Goal: Complete application form

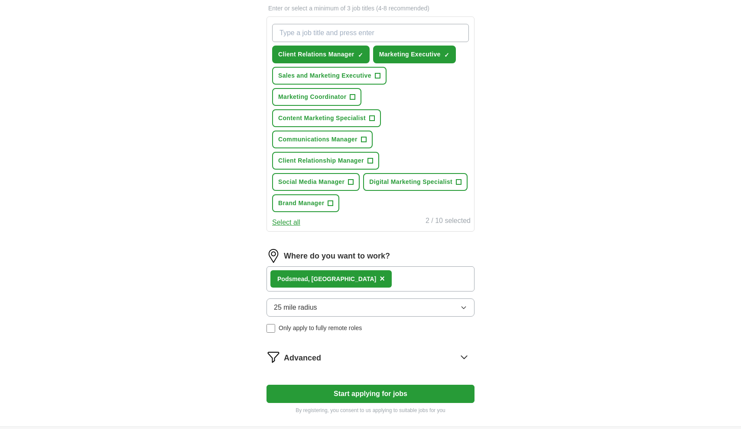
scroll to position [303, 0]
click at [400, 282] on div "Podsmead, [GEOGRAPHIC_DATA] ×" at bounding box center [371, 278] width 208 height 25
click at [382, 276] on div "Podsmead, [GEOGRAPHIC_DATA] ×" at bounding box center [371, 278] width 208 height 25
click at [344, 304] on button "25 mile radius" at bounding box center [371, 307] width 208 height 18
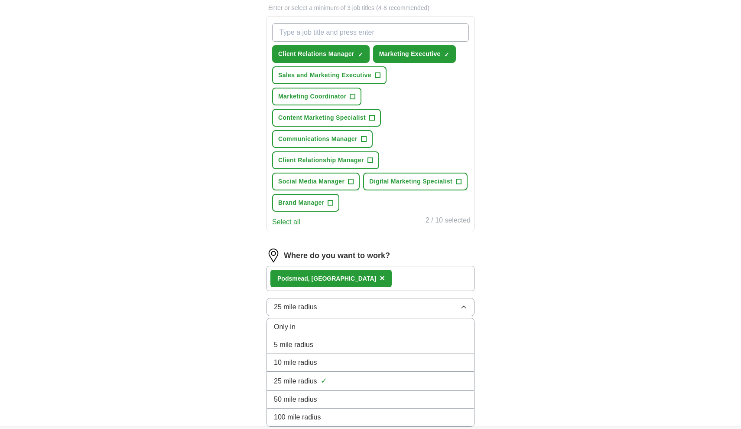
click at [311, 347] on span "5 mile radius" at bounding box center [293, 344] width 39 height 10
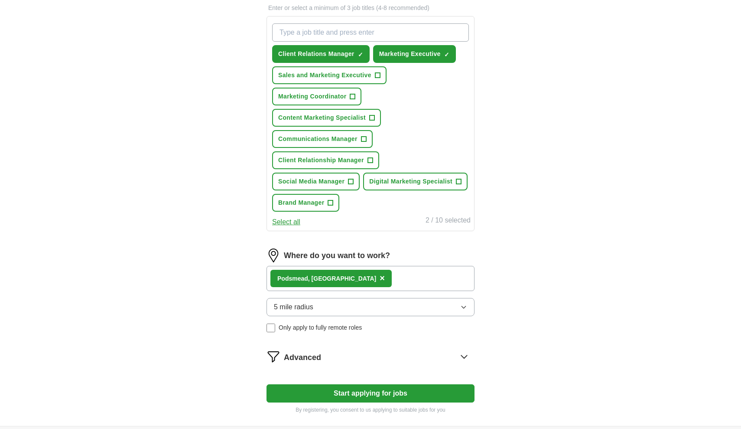
click at [322, 328] on span "Only apply to fully remote roles" at bounding box center [320, 327] width 83 height 9
click at [382, 402] on form "Select a CV ISMA_MARKETING_CV.pdf [DATE] 20:13 Upload a different CV By uploadi…" at bounding box center [371, 114] width 208 height 598
click at [386, 395] on button "Start applying for jobs" at bounding box center [371, 393] width 208 height 18
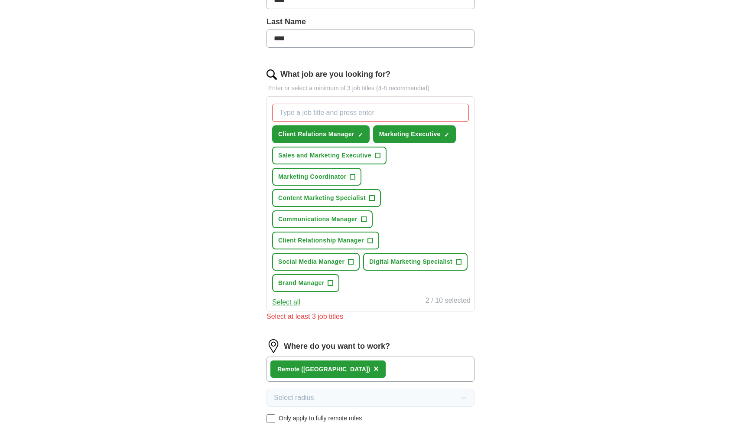
scroll to position [132, 0]
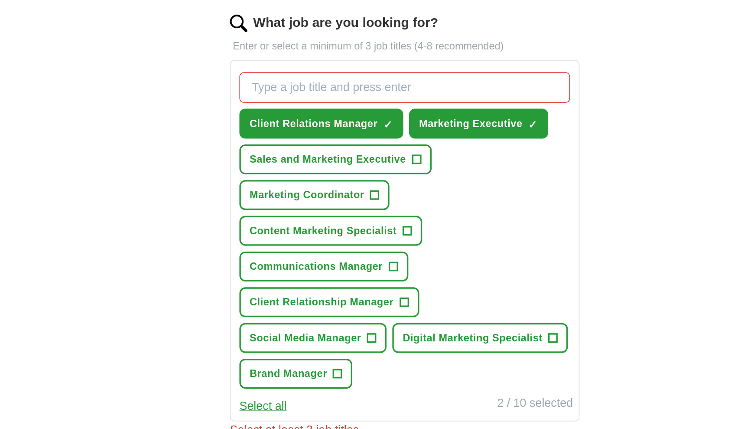
click at [272, 322] on button "Client Relationship Manager +" at bounding box center [325, 331] width 107 height 18
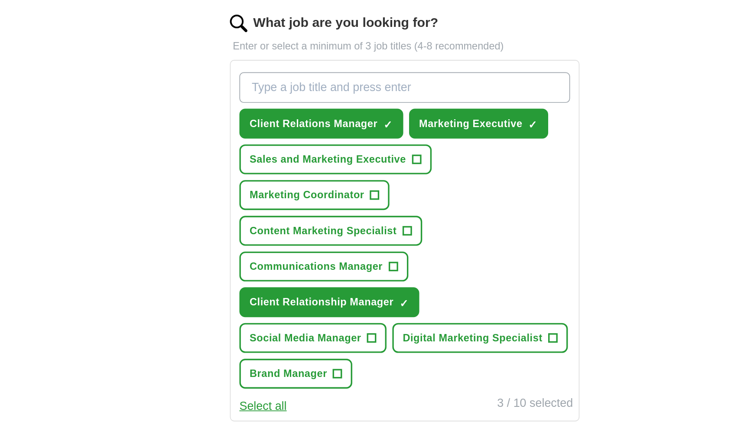
click at [348, 349] on span "+" at bounding box center [350, 352] width 5 height 7
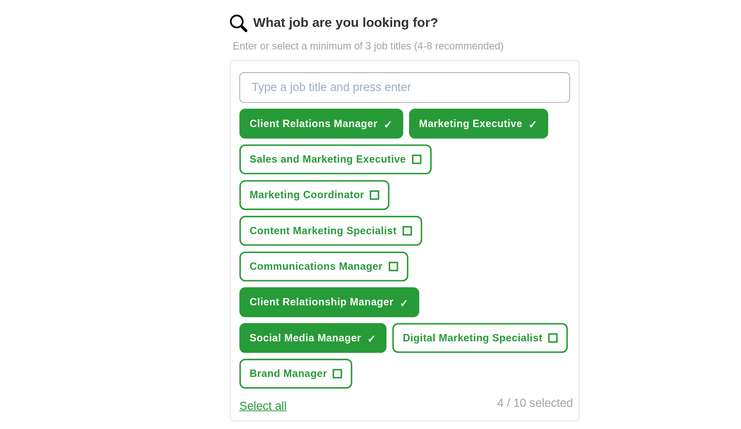
click at [294, 369] on span "Brand Manager" at bounding box center [301, 373] width 46 height 9
click at [278, 305] on span "Communications Manager" at bounding box center [317, 309] width 79 height 9
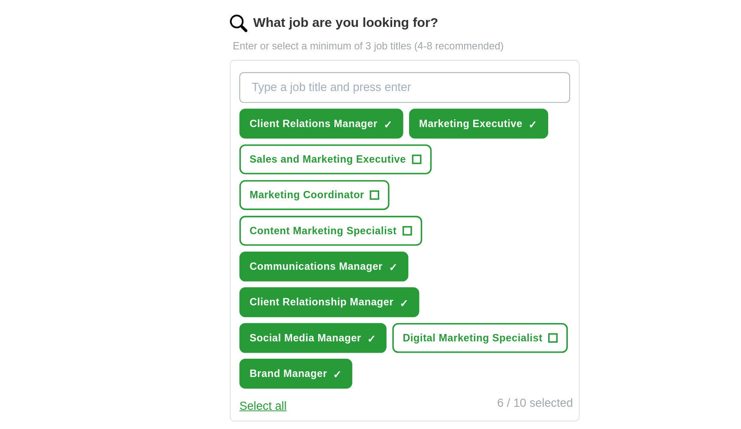
click at [278, 284] on span "Content Marketing Specialist" at bounding box center [322, 288] width 88 height 9
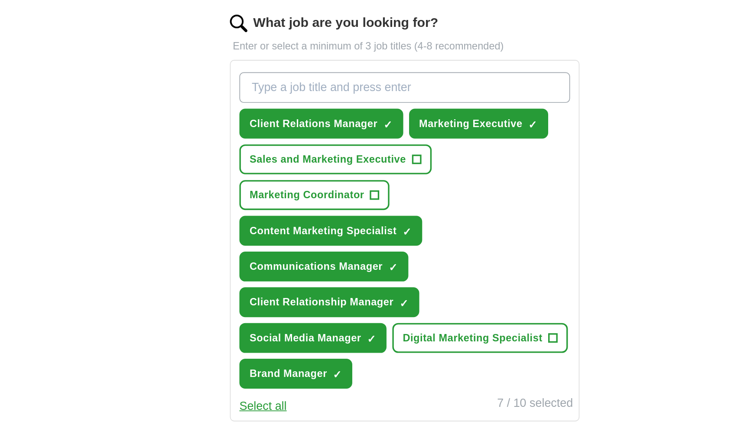
click at [278, 263] on span "Marketing Coordinator" at bounding box center [312, 267] width 68 height 9
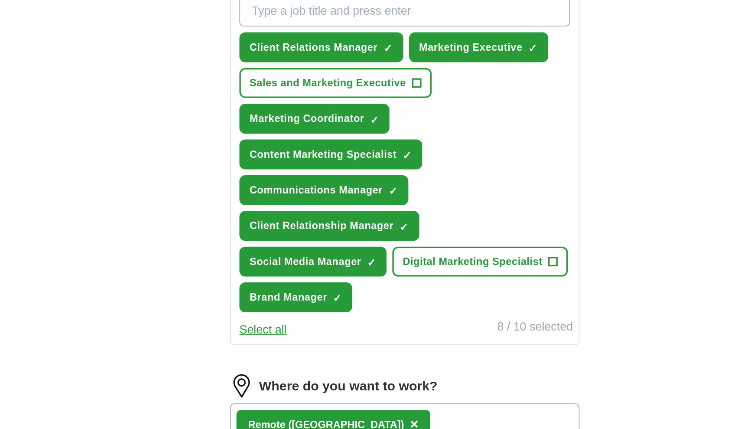
scroll to position [156, 0]
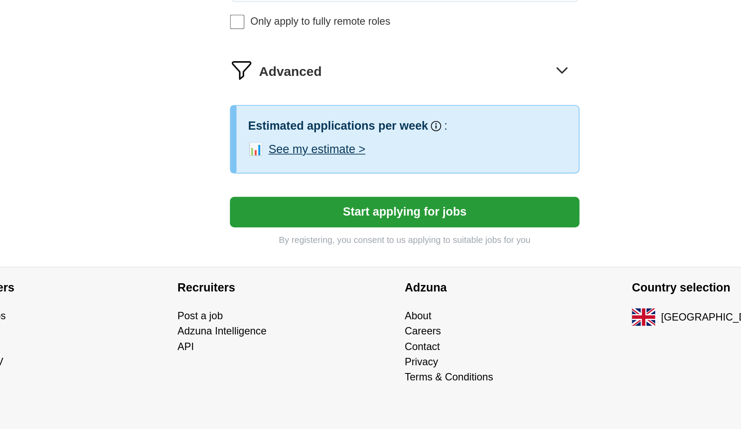
click at [267, 290] on button "Start applying for jobs" at bounding box center [371, 299] width 208 height 18
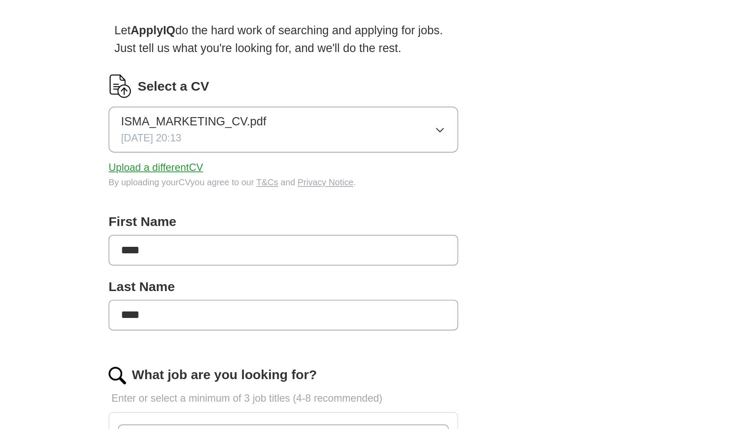
select select "**"
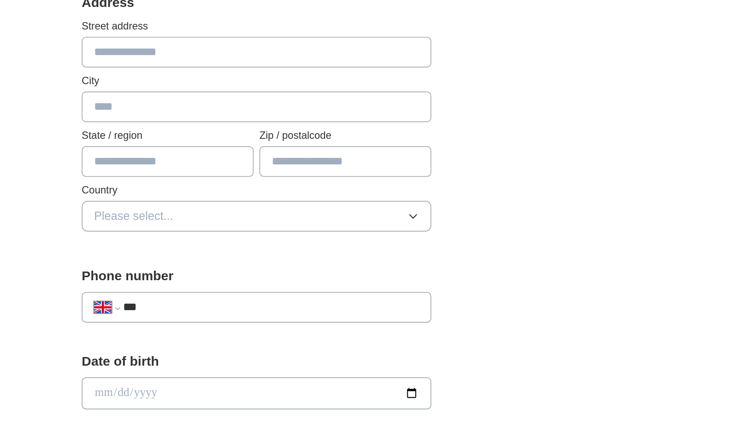
scroll to position [20, 0]
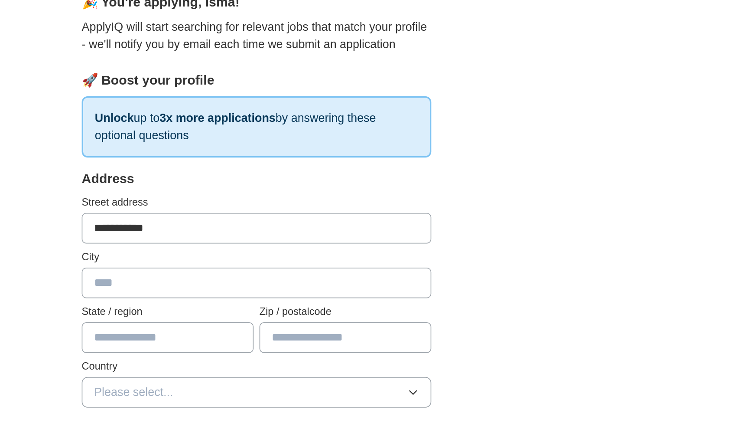
type input "**********"
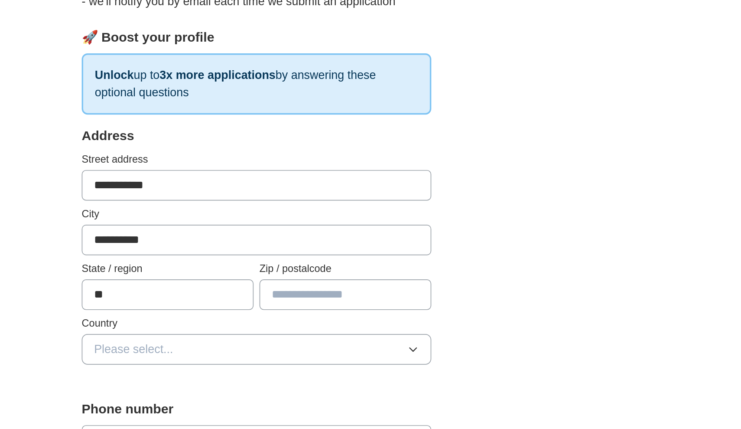
click at [267, 259] on input "**" at bounding box center [318, 268] width 102 height 18
type input "*"
click at [267, 259] on input "text" at bounding box center [318, 268] width 102 height 18
type input "*******"
click at [372, 259] on input "text" at bounding box center [423, 268] width 102 height 18
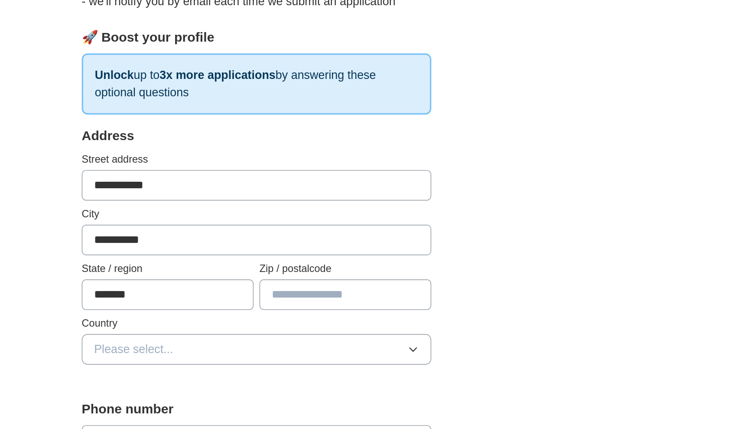
type input "*******"
click at [267, 292] on button "Please select..." at bounding box center [371, 301] width 208 height 18
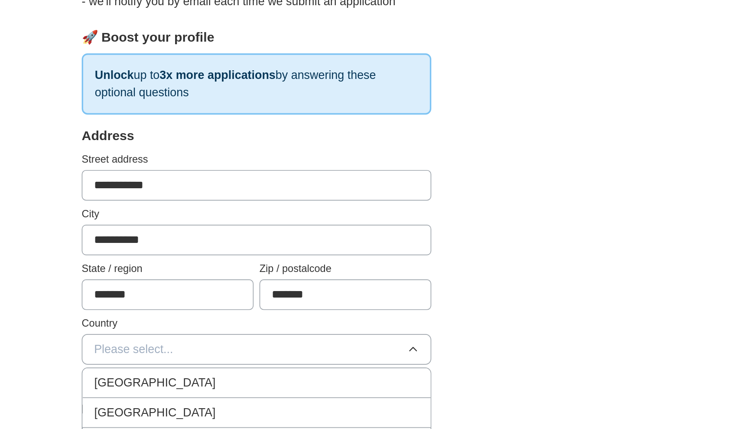
click at [274, 315] on div "[GEOGRAPHIC_DATA]" at bounding box center [370, 320] width 193 height 10
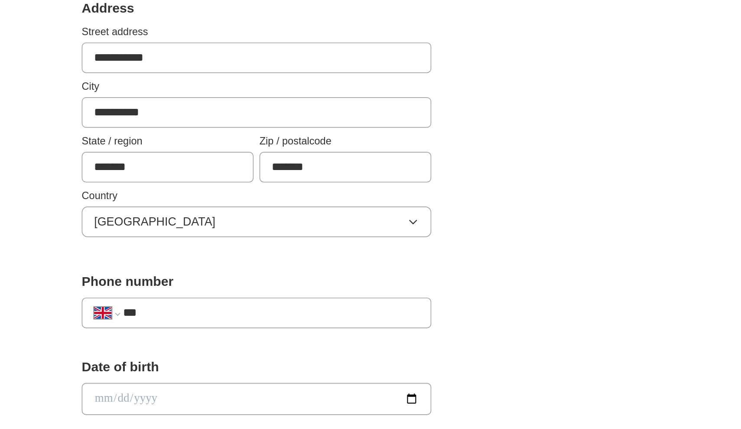
scroll to position [32, 0]
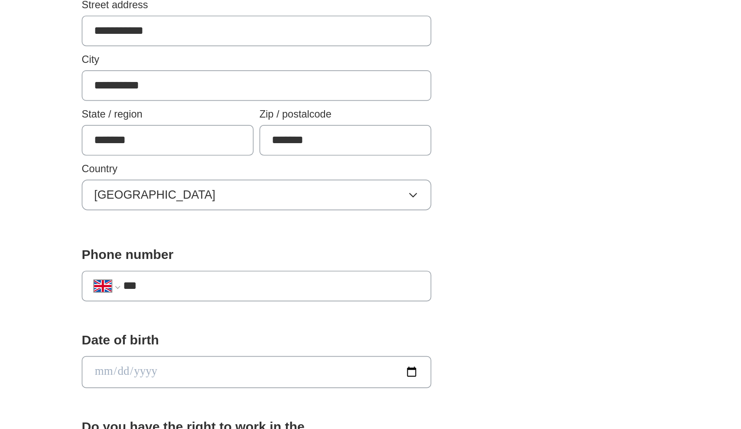
click at [291, 338] on input "***" at bounding box center [379, 343] width 176 height 10
type input "**********"
click at [267, 385] on input "date" at bounding box center [371, 394] width 208 height 19
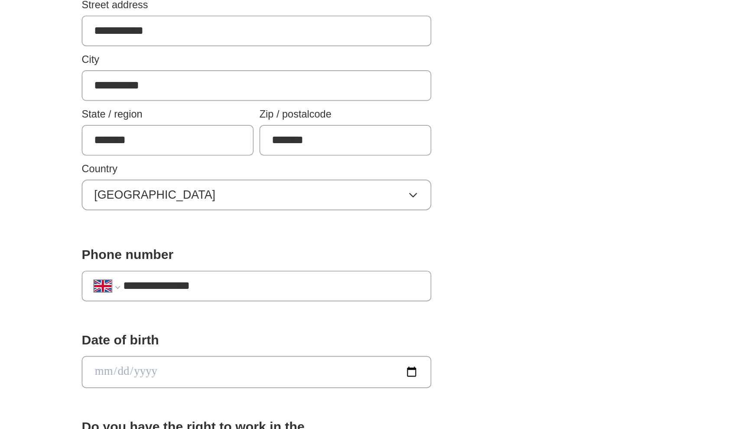
click at [267, 385] on input "date" at bounding box center [371, 394] width 208 height 19
type input "**********"
click at [267, 370] on label "Date of birth" at bounding box center [371, 376] width 208 height 12
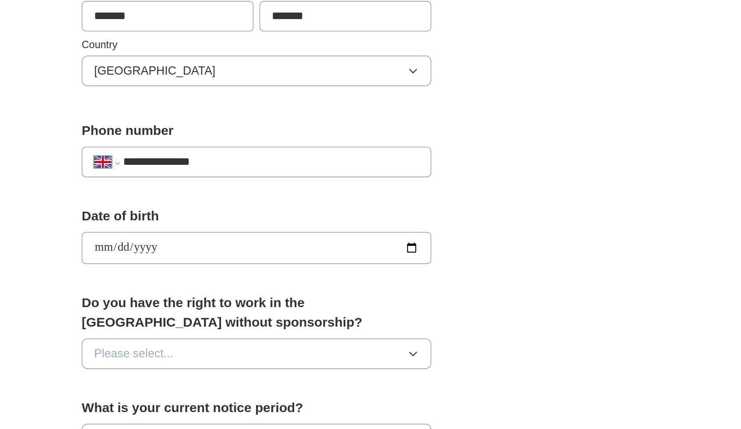
scroll to position [109, 0]
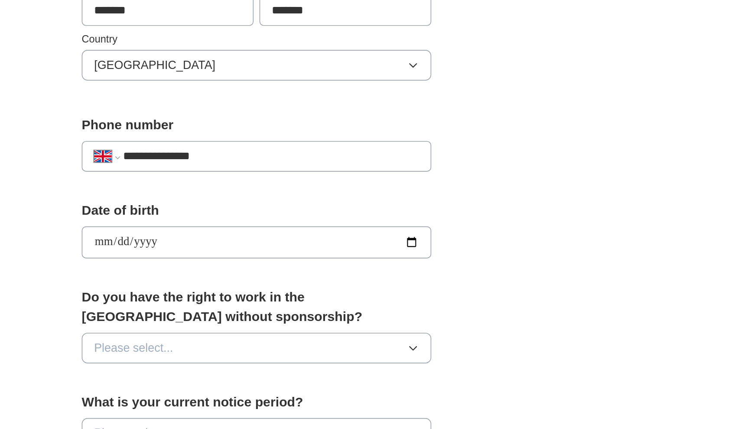
click at [267, 371] on button "Please select..." at bounding box center [371, 380] width 208 height 18
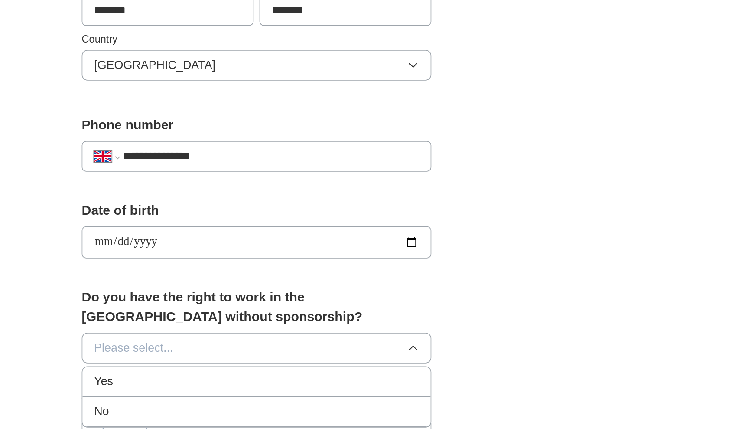
click at [274, 395] on div "Yes" at bounding box center [370, 400] width 193 height 10
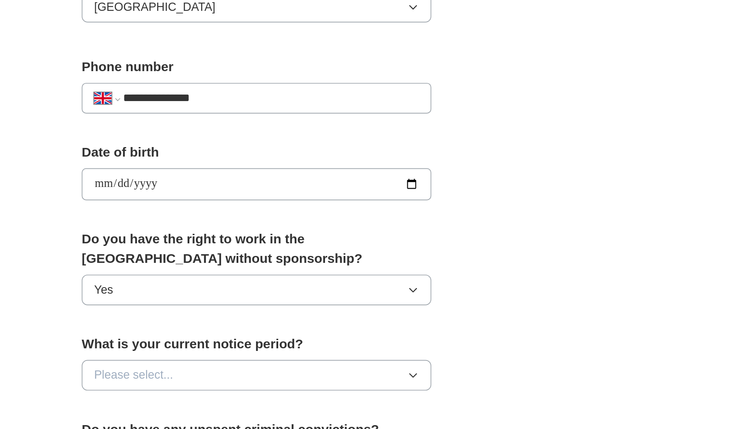
scroll to position [145, 0]
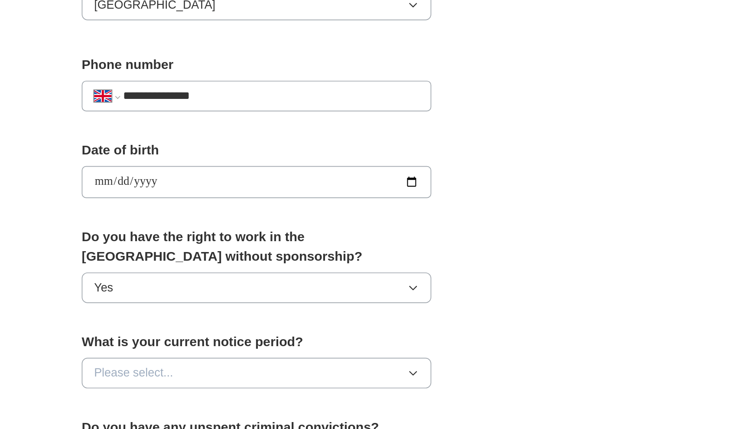
click at [267, 386] on button "Please select..." at bounding box center [371, 395] width 208 height 18
click at [274, 410] on div "None" at bounding box center [370, 415] width 193 height 10
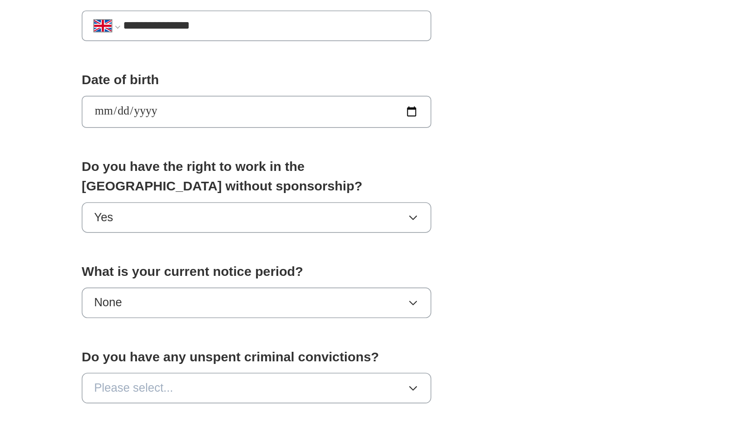
scroll to position [189, 0]
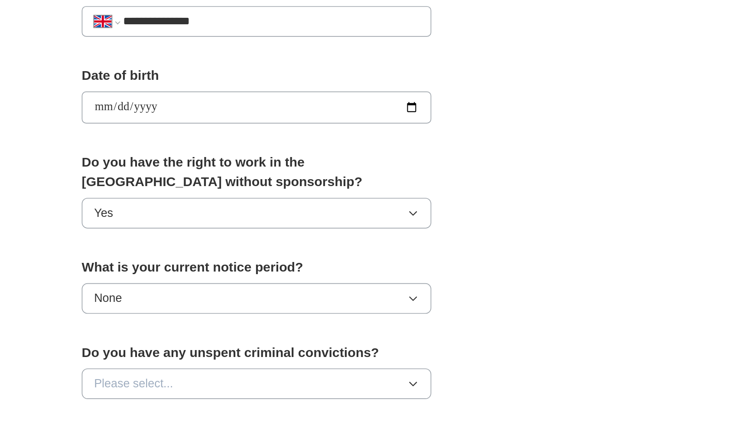
click at [274, 397] on span "Please select..." at bounding box center [297, 402] width 47 height 10
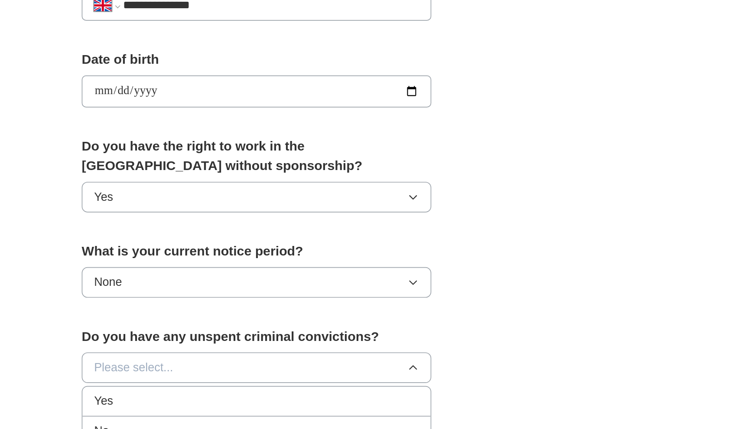
scroll to position [200, 0]
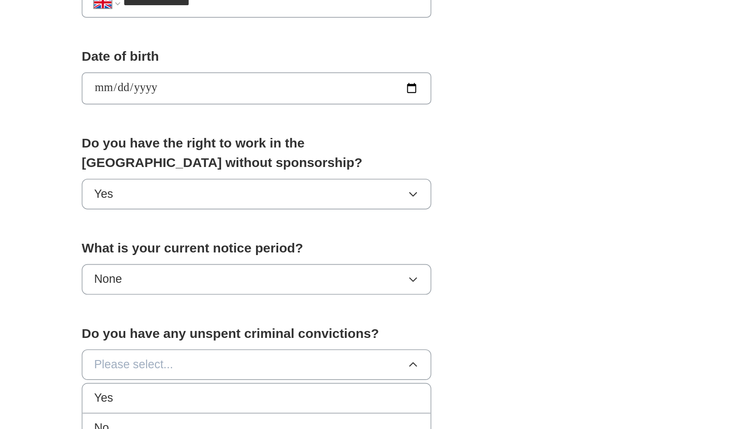
click at [274, 423] on div "No" at bounding box center [370, 428] width 193 height 10
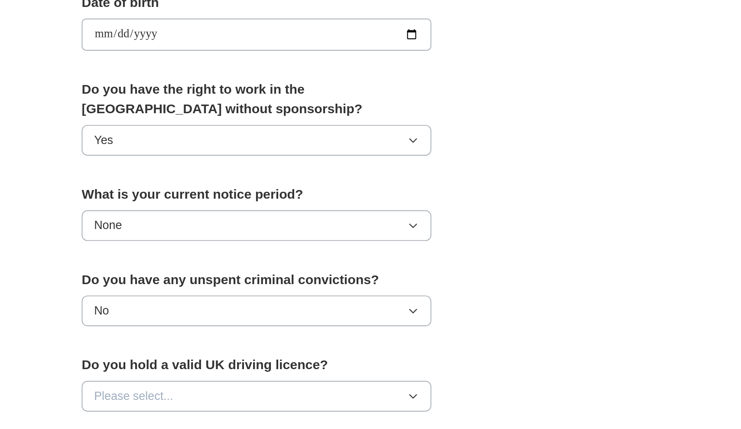
scroll to position [237, 0]
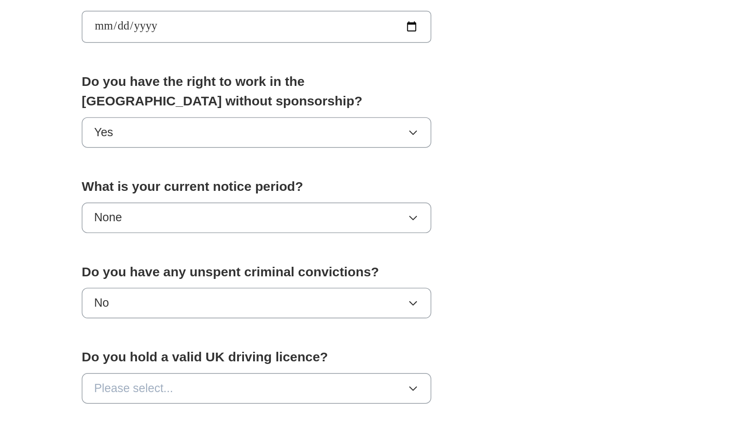
click at [274, 399] on span "Please select..." at bounding box center [297, 404] width 47 height 10
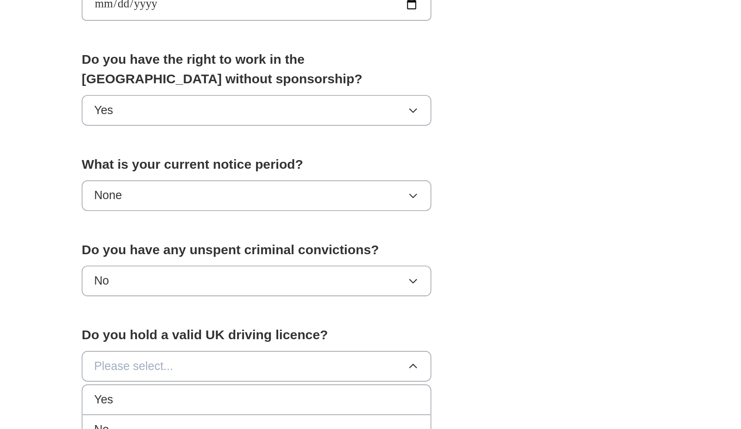
scroll to position [250, 0]
click at [274, 423] on div "No" at bounding box center [370, 428] width 193 height 10
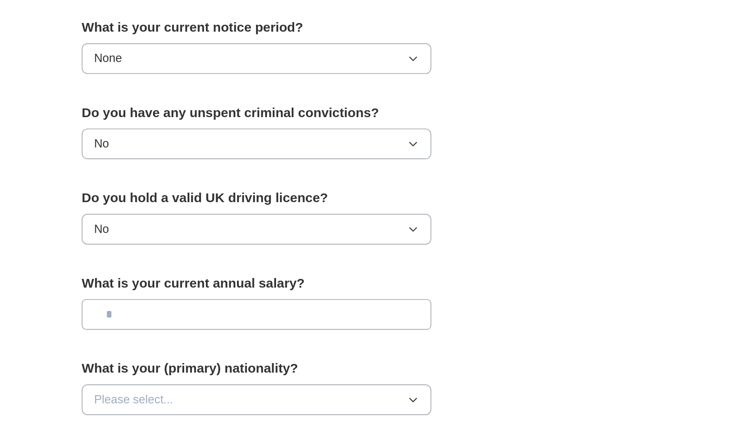
scroll to position [334, 0]
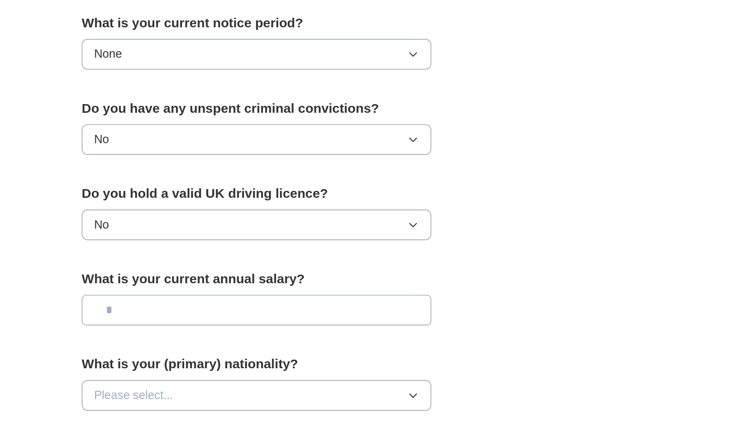
click at [267, 349] on input "text" at bounding box center [371, 358] width 208 height 18
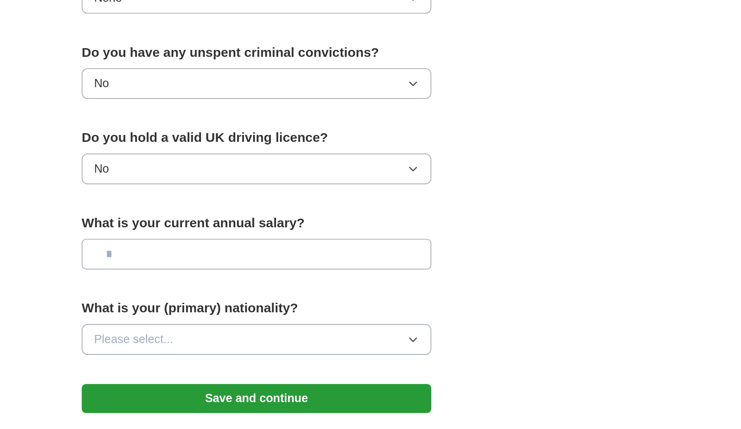
scroll to position [371, 0]
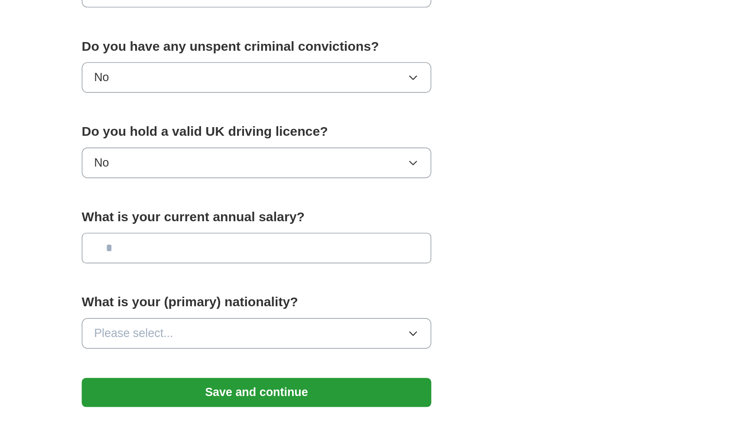
click at [267, 363] on button "Please select..." at bounding box center [371, 372] width 208 height 18
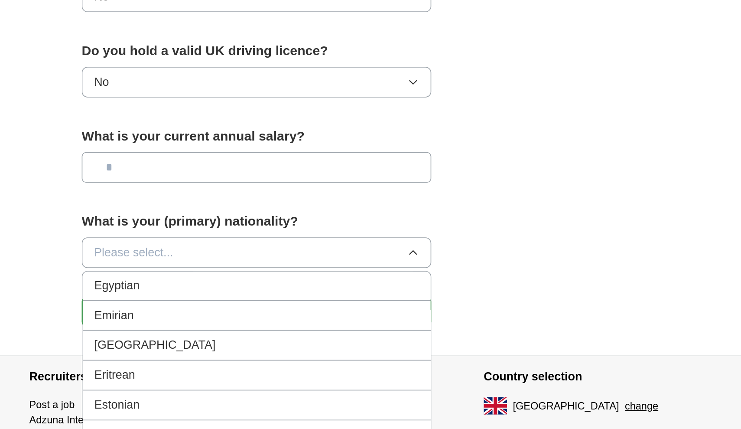
scroll to position [961, 0]
click at [274, 319] on span "Please select..." at bounding box center [297, 324] width 47 height 10
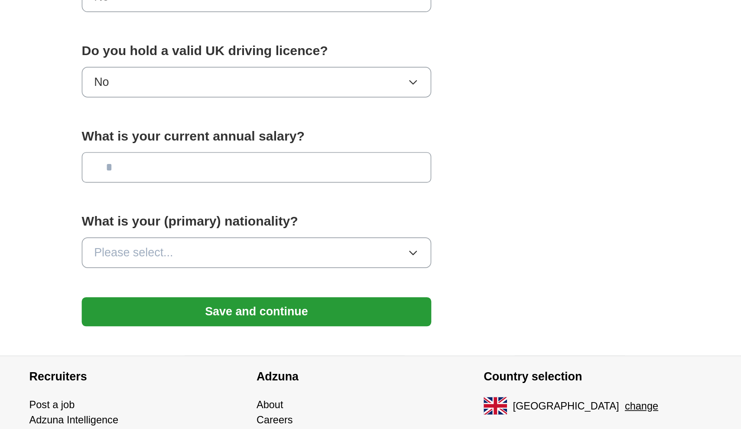
click at [274, 319] on span "Please select..." at bounding box center [297, 324] width 47 height 10
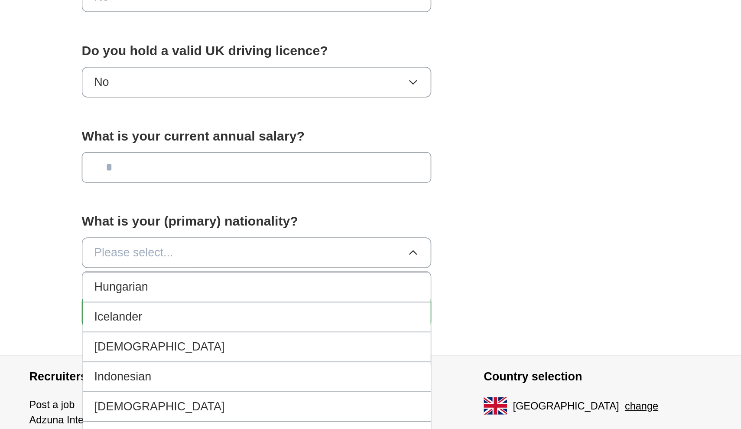
scroll to position [1376, 0]
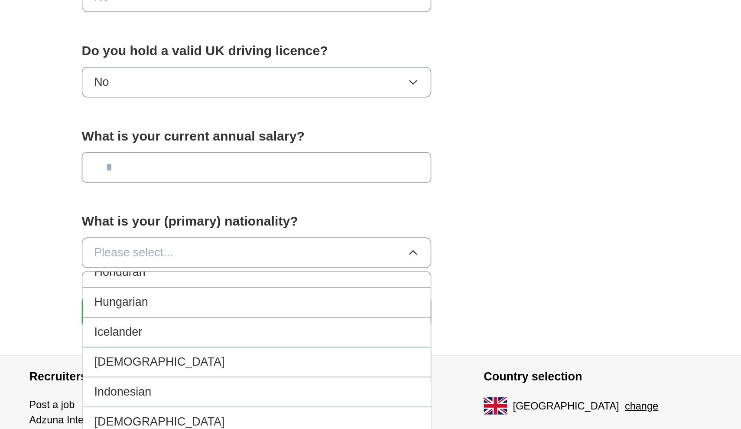
click at [274, 384] on div "[DEMOGRAPHIC_DATA]" at bounding box center [370, 389] width 193 height 10
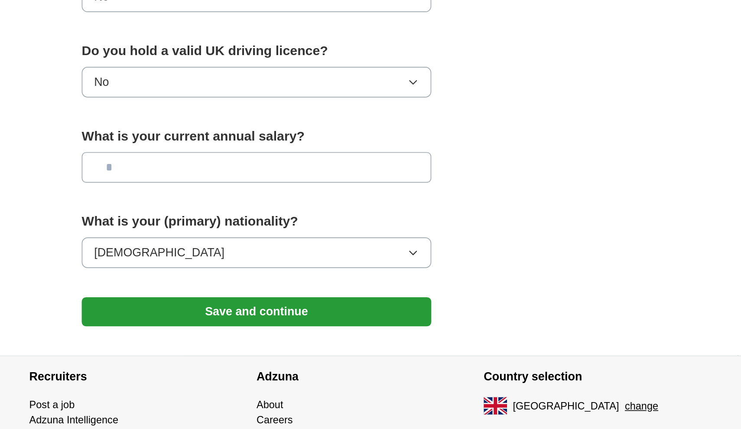
scroll to position [429, 0]
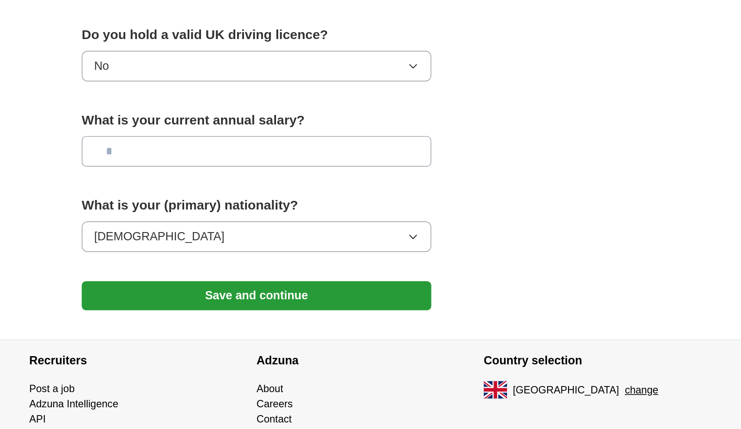
click at [267, 341] on button "Save and continue" at bounding box center [371, 349] width 208 height 17
